Goal: Task Accomplishment & Management: Manage account settings

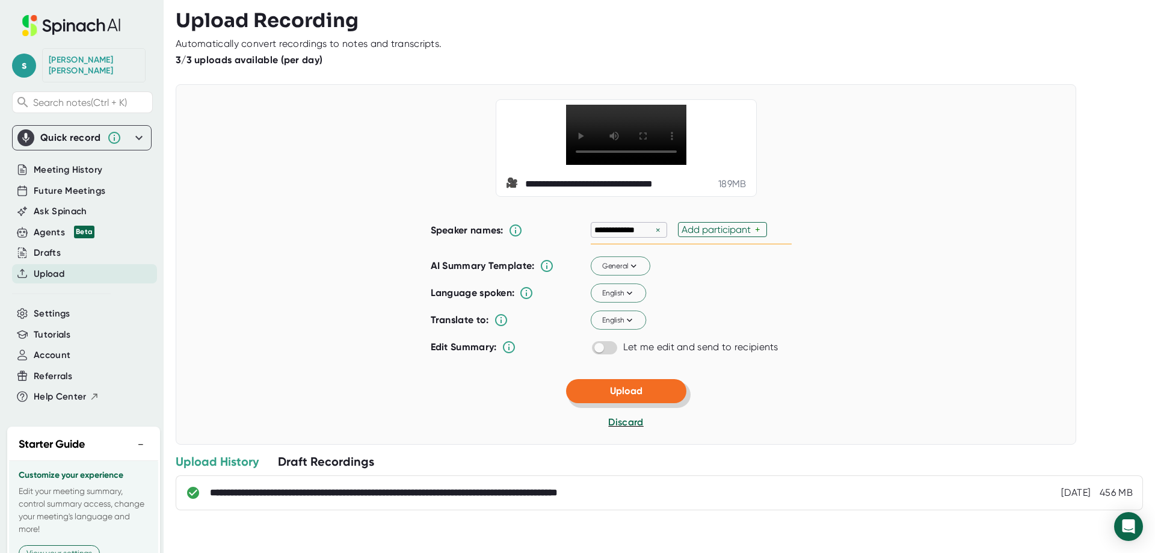
click at [633, 396] on span "Upload" at bounding box center [626, 390] width 32 height 11
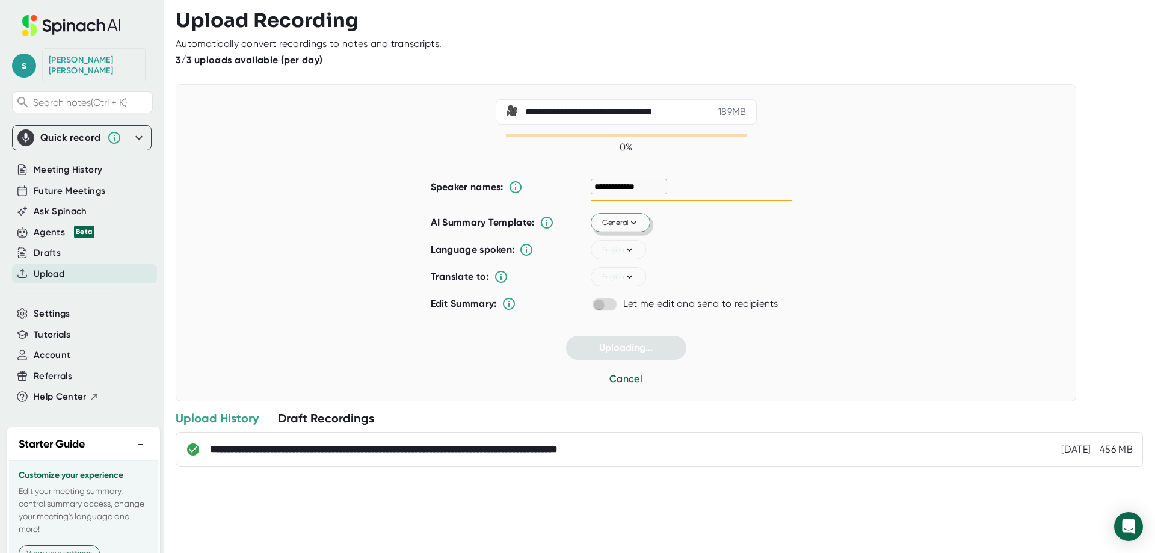
click at [614, 226] on span "General" at bounding box center [620, 222] width 37 height 11
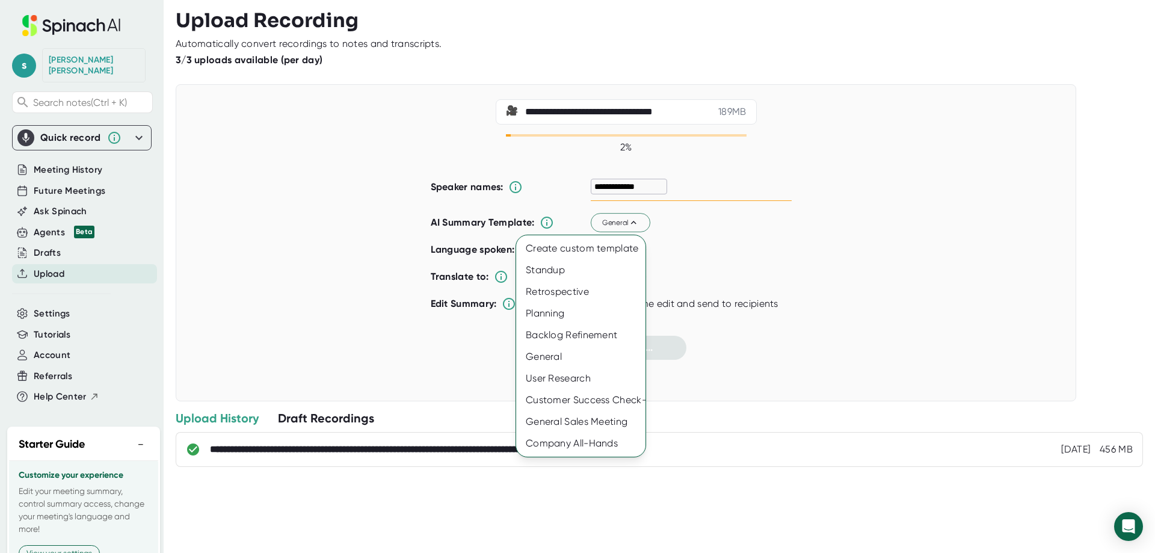
click at [753, 79] on div at bounding box center [577, 276] width 1155 height 553
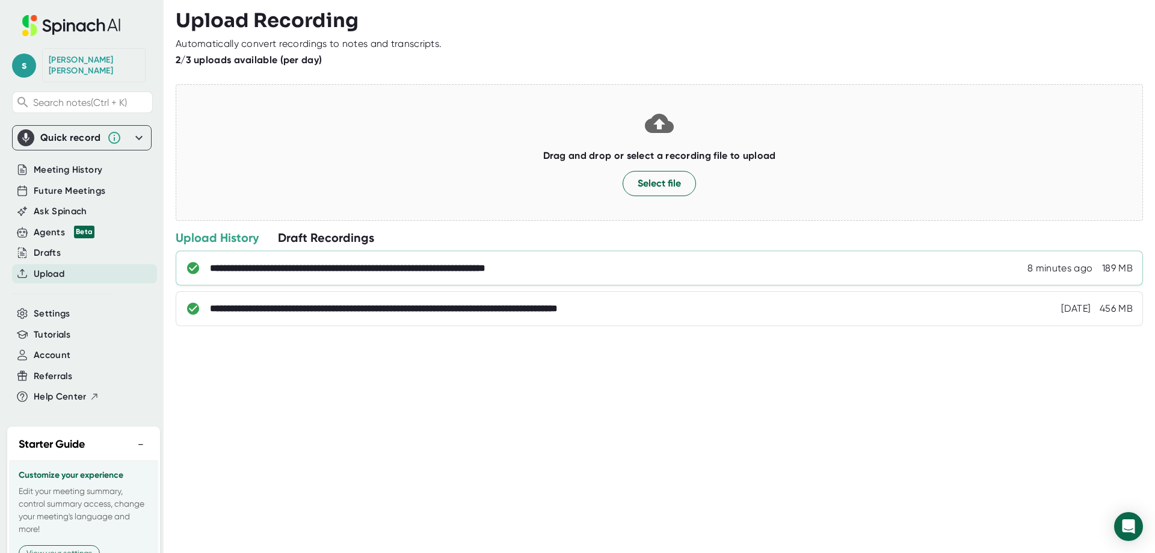
click at [377, 262] on div "**********" at bounding box center [393, 268] width 367 height 12
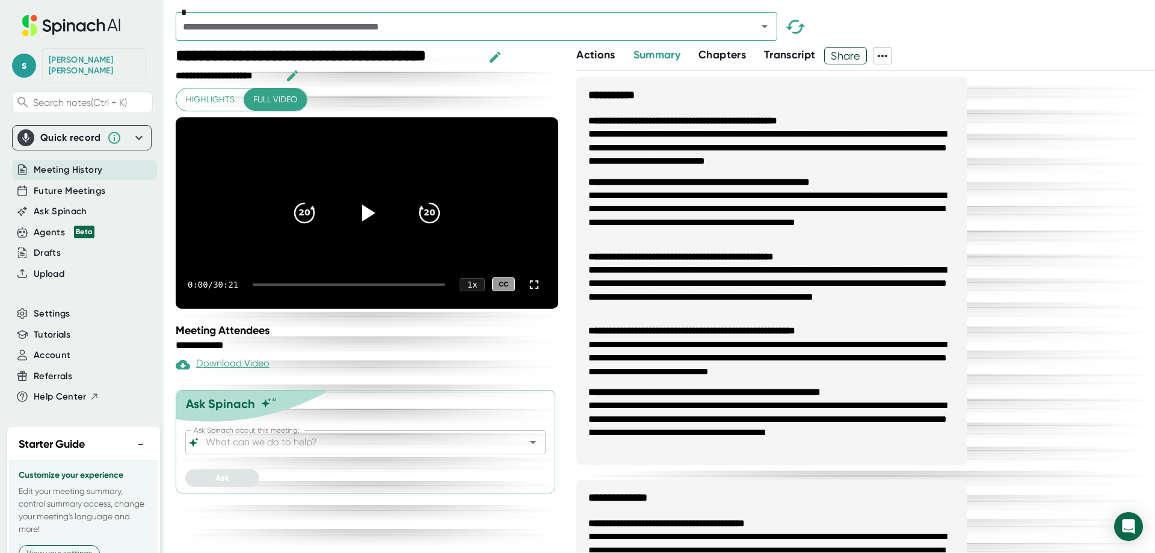
click at [790, 49] on span "Transcript" at bounding box center [790, 54] width 52 height 13
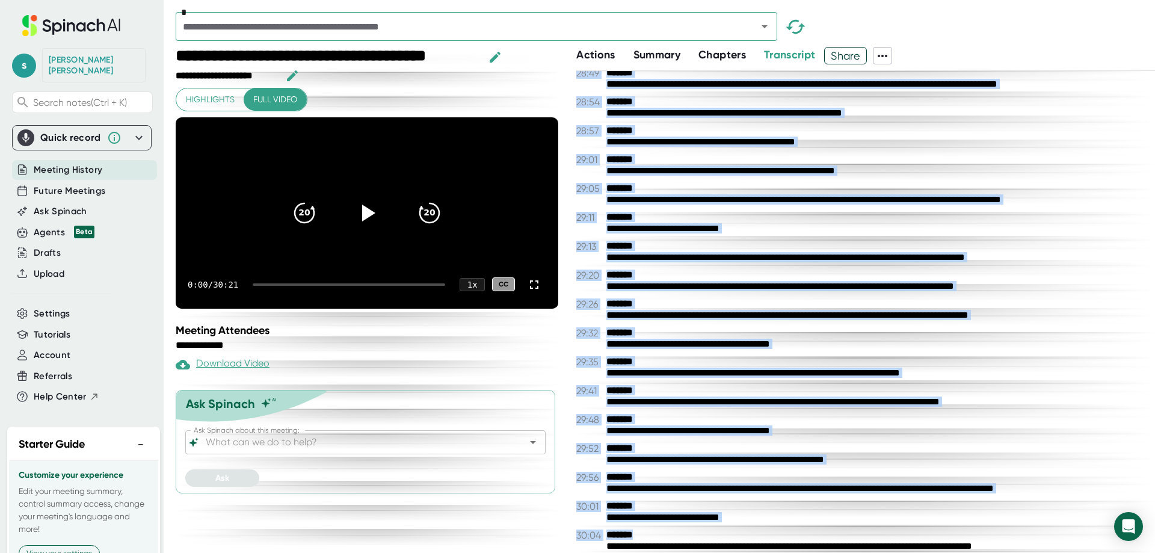
scroll to position [10733, 0]
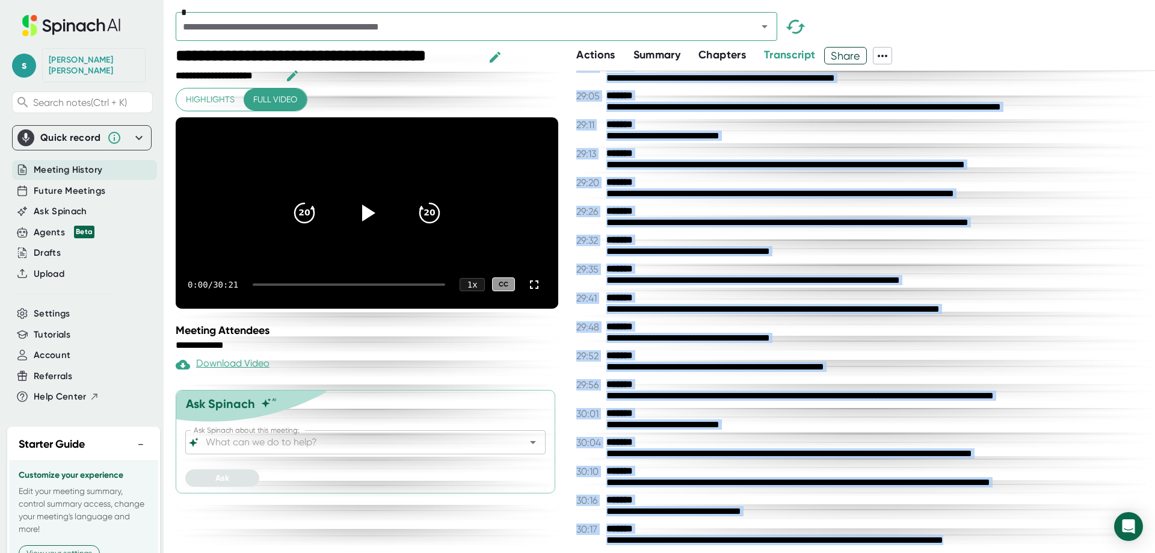
drag, startPoint x: 574, startPoint y: 79, endPoint x: 1154, endPoint y: 576, distance: 764.1
click at [1154, 552] on html "**********" at bounding box center [577, 276] width 1155 height 553
copy div "**********"
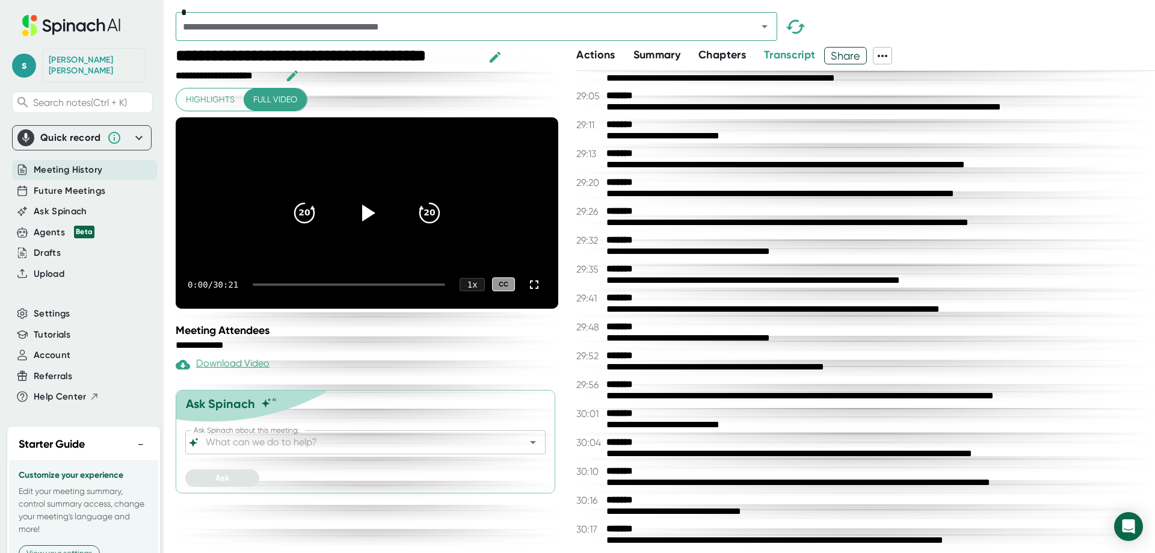
click at [242, 289] on div "0:00 / 30:21 1 x CC" at bounding box center [367, 284] width 383 height 48
click at [372, 221] on icon at bounding box center [367, 212] width 30 height 30
click at [346, 286] on div at bounding box center [349, 284] width 192 height 2
click at [595, 330] on span "29:48" at bounding box center [589, 326] width 27 height 11
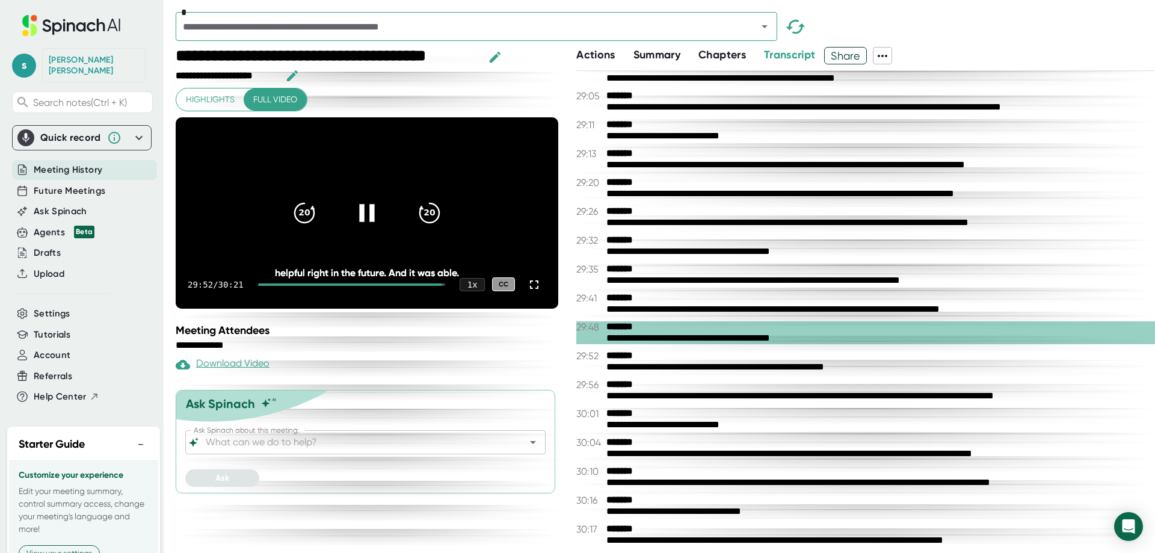
click at [339, 230] on div "20 20" at bounding box center [366, 213] width 173 height 48
click at [363, 221] on icon at bounding box center [367, 213] width 14 height 17
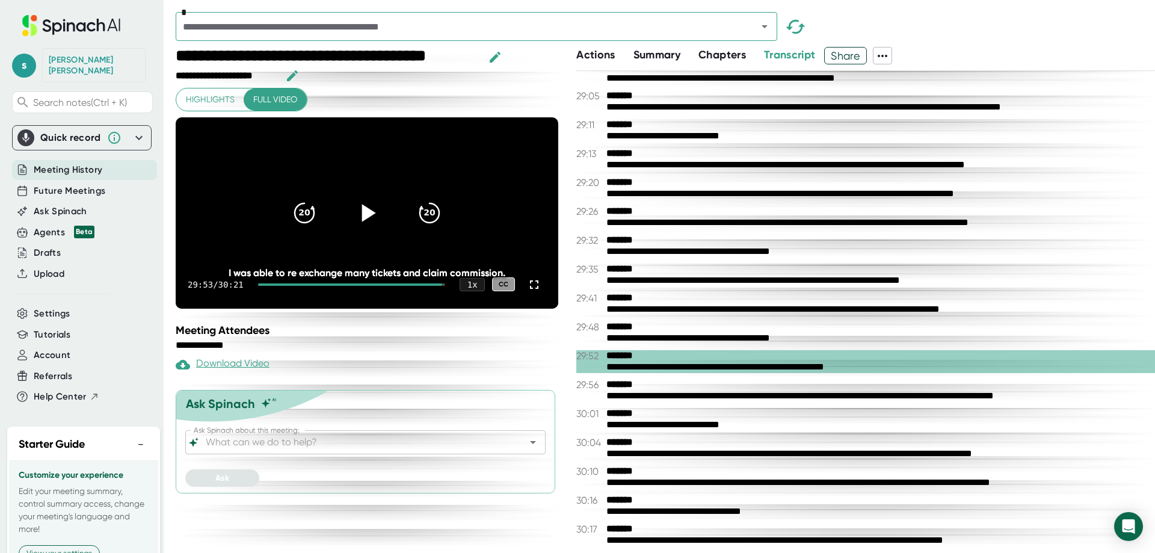
drag, startPoint x: 374, startPoint y: 223, endPoint x: 344, endPoint y: 311, distance: 92.8
click at [373, 224] on icon at bounding box center [366, 212] width 29 height 29
click at [352, 304] on div "29:53 / 30:21 1 x CC" at bounding box center [367, 284] width 383 height 48
click at [703, 58] on span "Chapters" at bounding box center [722, 54] width 48 height 13
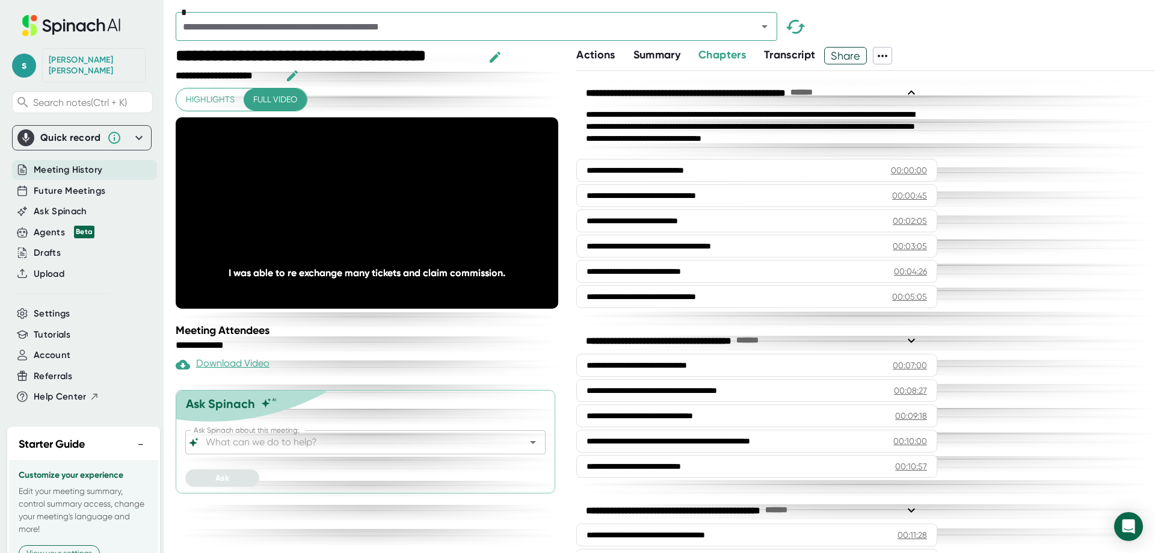
click at [662, 60] on span "Summary" at bounding box center [656, 54] width 47 height 13
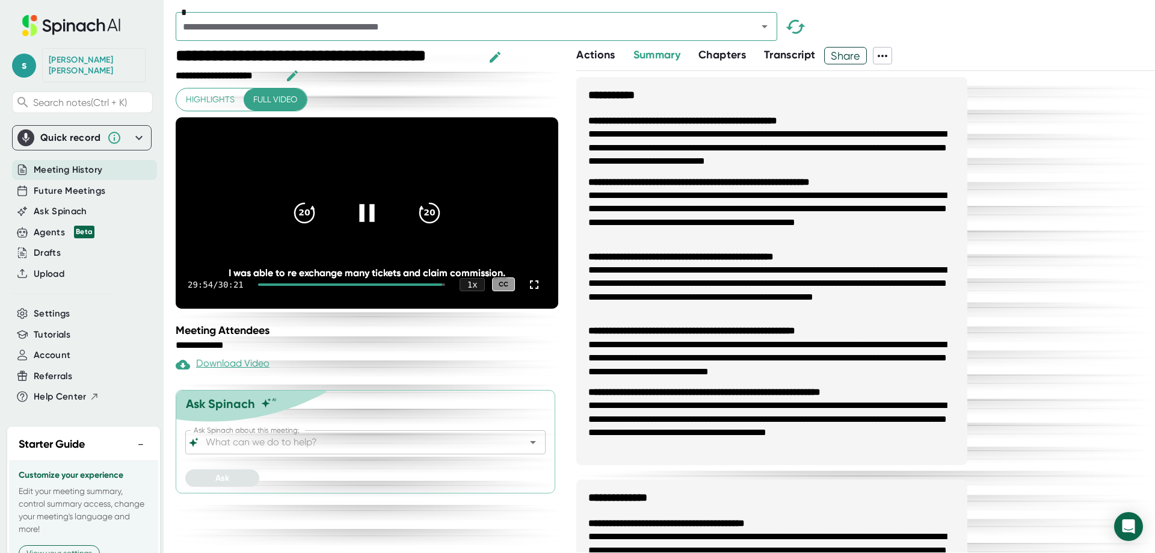
click at [364, 211] on div at bounding box center [367, 213] width 51 height 51
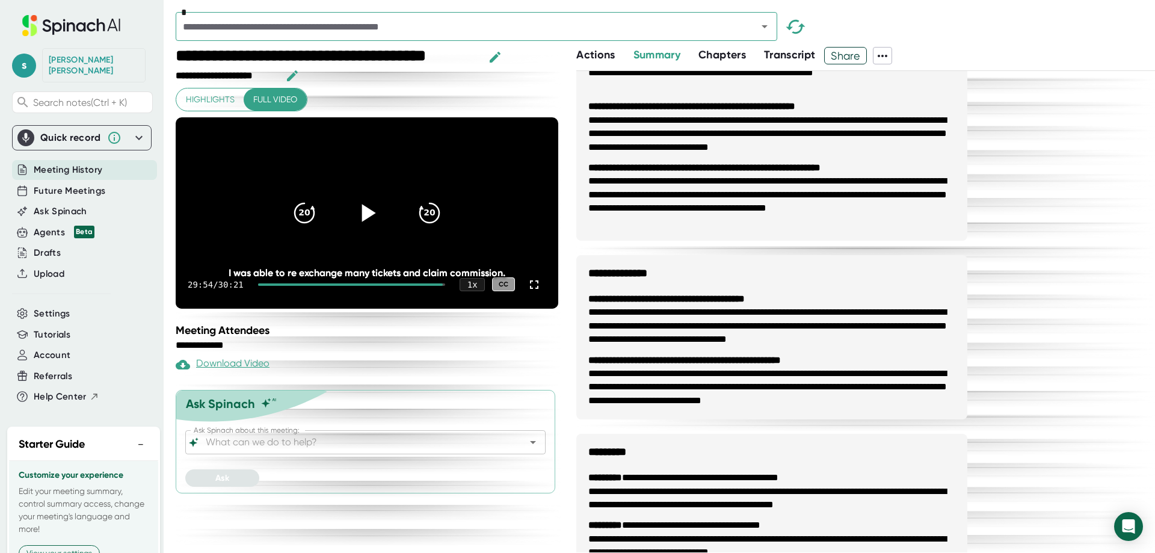
scroll to position [255, 0]
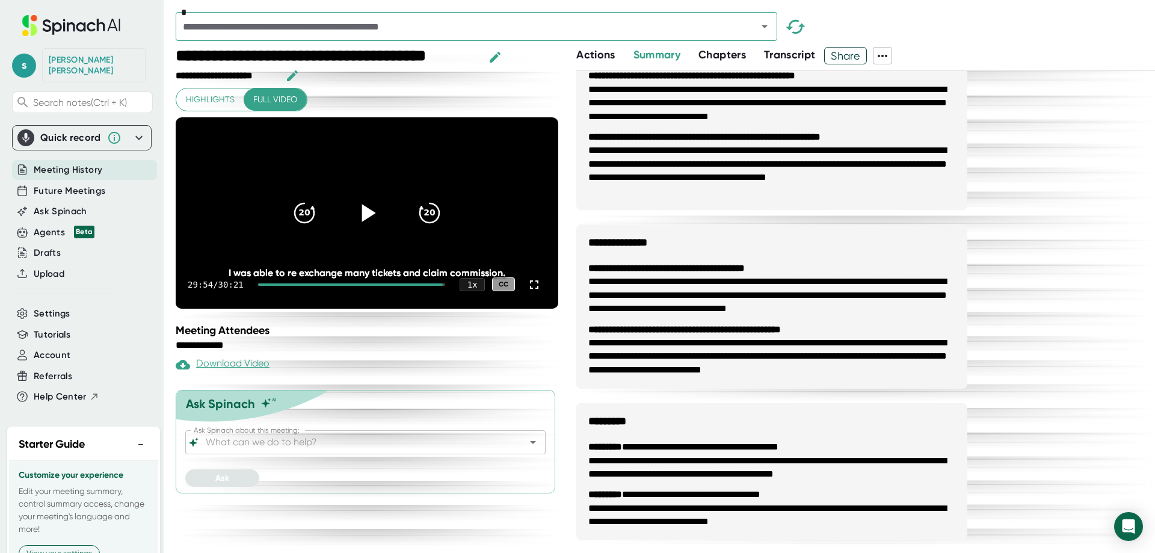
click at [710, 46] on div "*" at bounding box center [665, 29] width 979 height 35
click at [712, 54] on span "Chapters" at bounding box center [722, 54] width 48 height 13
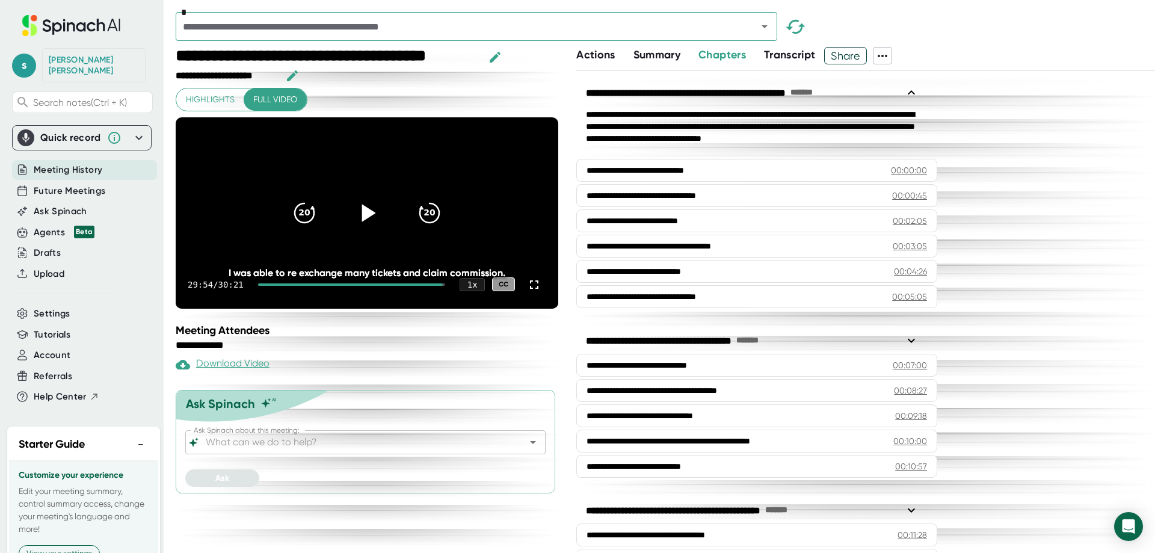
click at [896, 64] on span at bounding box center [904, 55] width 24 height 17
click at [890, 58] on icon at bounding box center [882, 56] width 14 height 14
click at [948, 159] on div "Delete Meeting Data" at bounding box center [934, 158] width 96 height 12
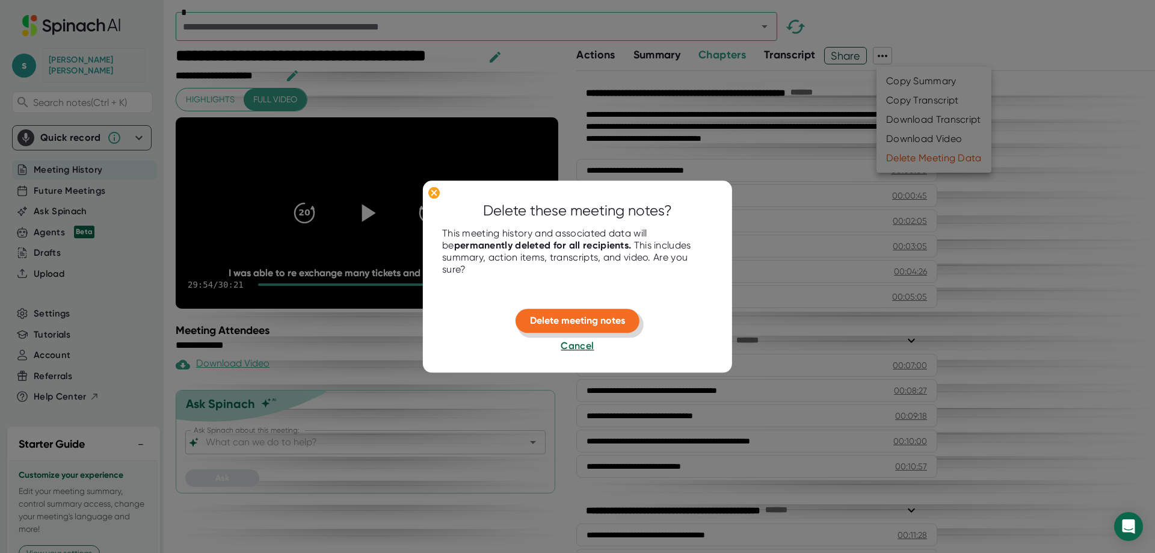
click at [597, 322] on span "Delete meeting notes" at bounding box center [577, 320] width 95 height 11
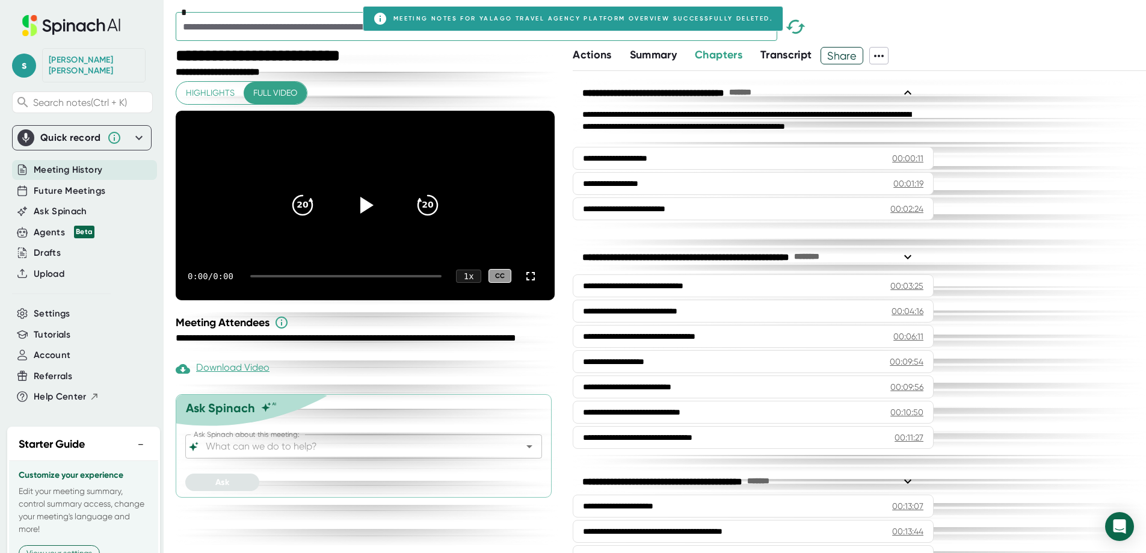
click at [80, 163] on span "Meeting History" at bounding box center [68, 170] width 69 height 14
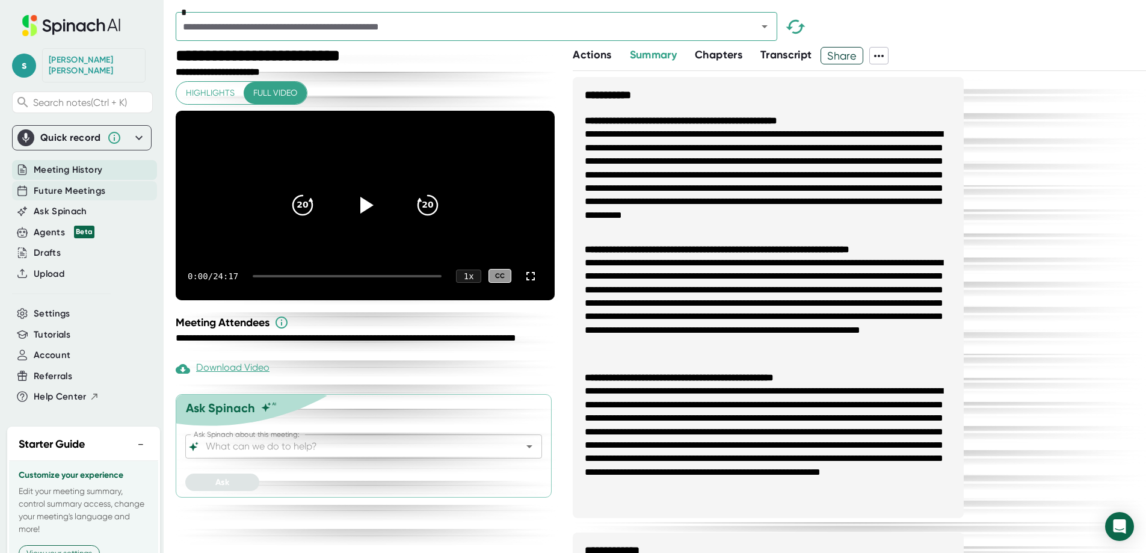
click at [67, 184] on span "Future Meetings" at bounding box center [70, 191] width 72 height 14
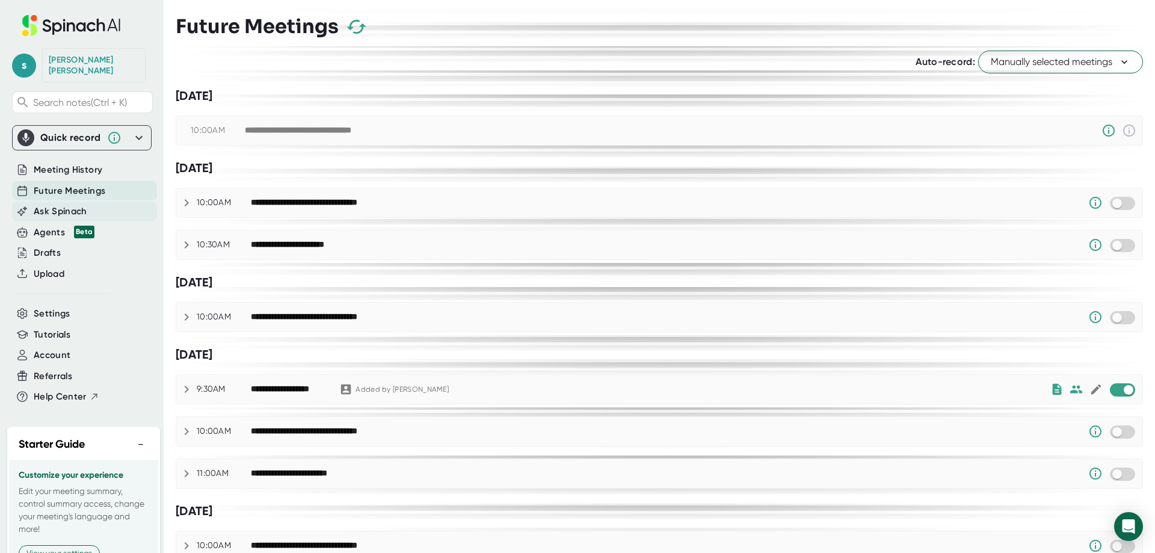
click at [62, 205] on span "Ask Spinach" at bounding box center [61, 212] width 54 height 14
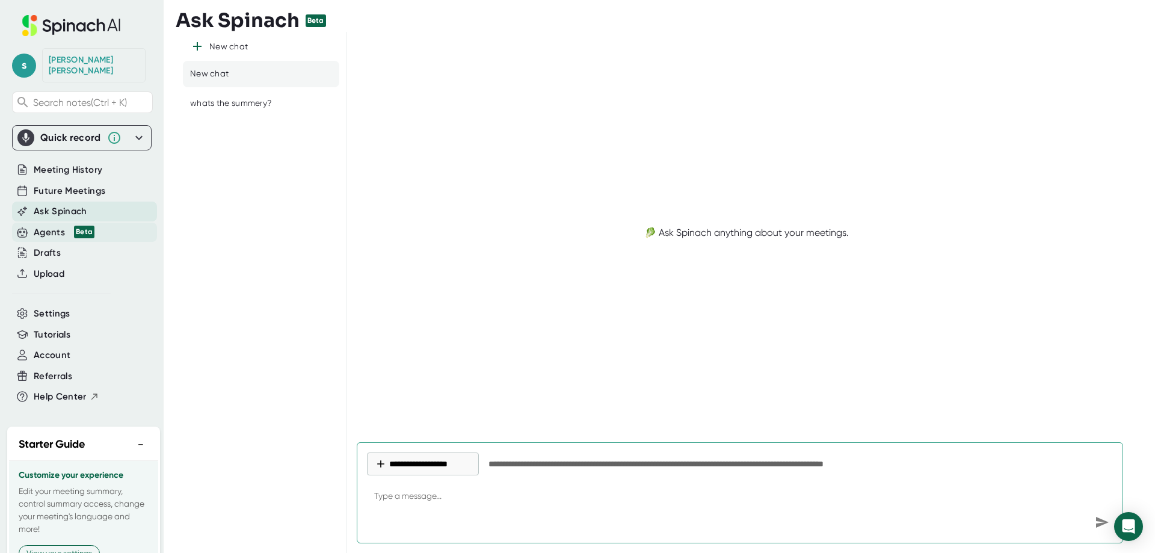
type textarea "x"
click at [51, 226] on div "Agents Beta" at bounding box center [64, 233] width 61 height 14
